Goal: Task Accomplishment & Management: Manage account settings

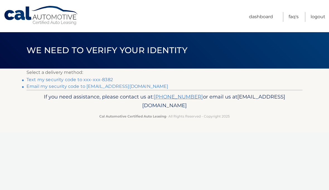
click at [329, 113] on html "Cal Automotive Menu Dashboard FAQ's Logout ×" at bounding box center [164, 95] width 329 height 190
click at [98, 78] on link "Text my security code to xxx-xxx-8382" at bounding box center [70, 79] width 87 height 5
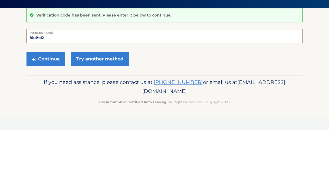
type input "653632"
click at [46, 112] on button "Continue" at bounding box center [46, 119] width 39 height 14
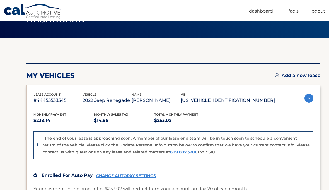
scroll to position [30, 0]
click at [313, 74] on link "Add a new lease" at bounding box center [298, 76] width 46 height 6
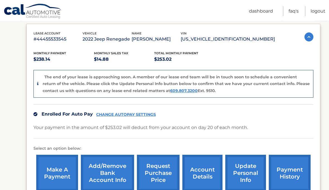
scroll to position [92, 0]
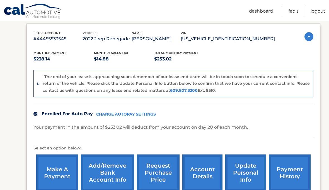
click at [210, 175] on link "account details" at bounding box center [203, 172] width 40 height 37
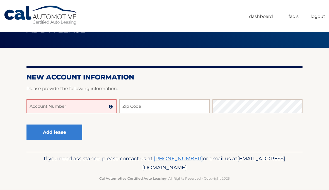
scroll to position [24, 0]
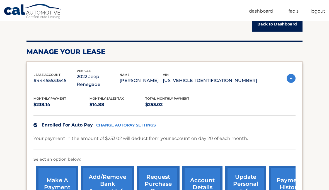
scroll to position [64, 0]
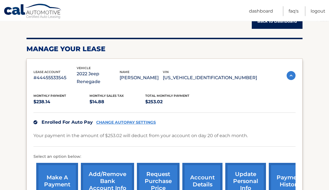
click at [287, 170] on link "payment history" at bounding box center [290, 181] width 42 height 37
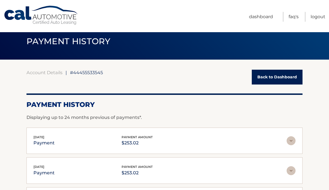
scroll to position [4, 0]
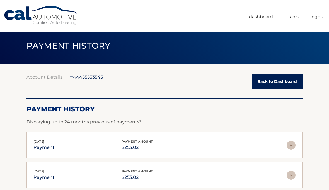
click at [287, 89] on link "Back to Dashboard" at bounding box center [277, 81] width 51 height 15
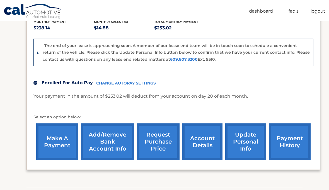
scroll to position [125, 0]
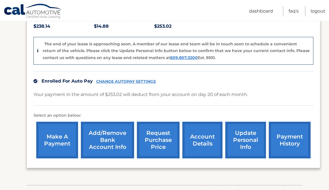
click at [206, 144] on link "account details" at bounding box center [203, 140] width 40 height 37
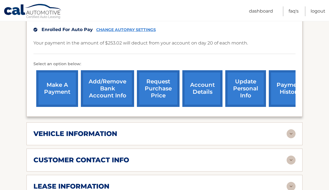
scroll to position [159, 0]
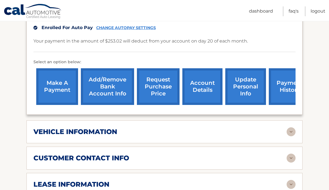
click at [251, 180] on div "lease information" at bounding box center [161, 184] width 254 height 8
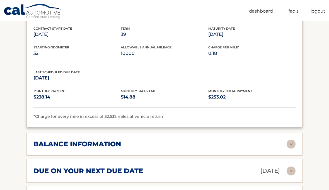
scroll to position [342, 0]
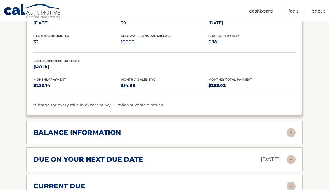
click at [275, 128] on div "balance information" at bounding box center [161, 132] width 254 height 8
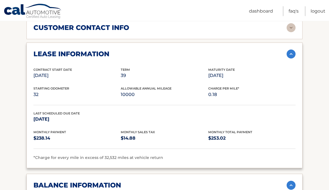
scroll to position [289, 0]
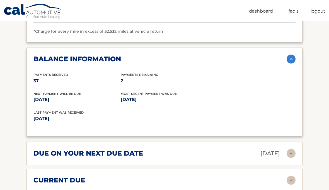
click at [292, 176] on img at bounding box center [291, 180] width 9 height 9
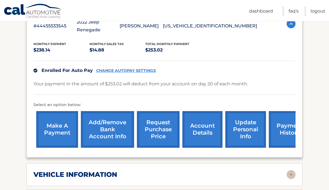
scroll to position [0, 0]
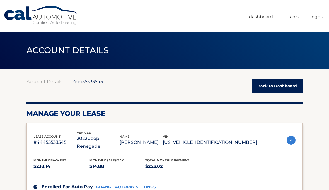
click at [323, 18] on link "Logout" at bounding box center [318, 17] width 15 height 10
